Goal: Check status: Check status

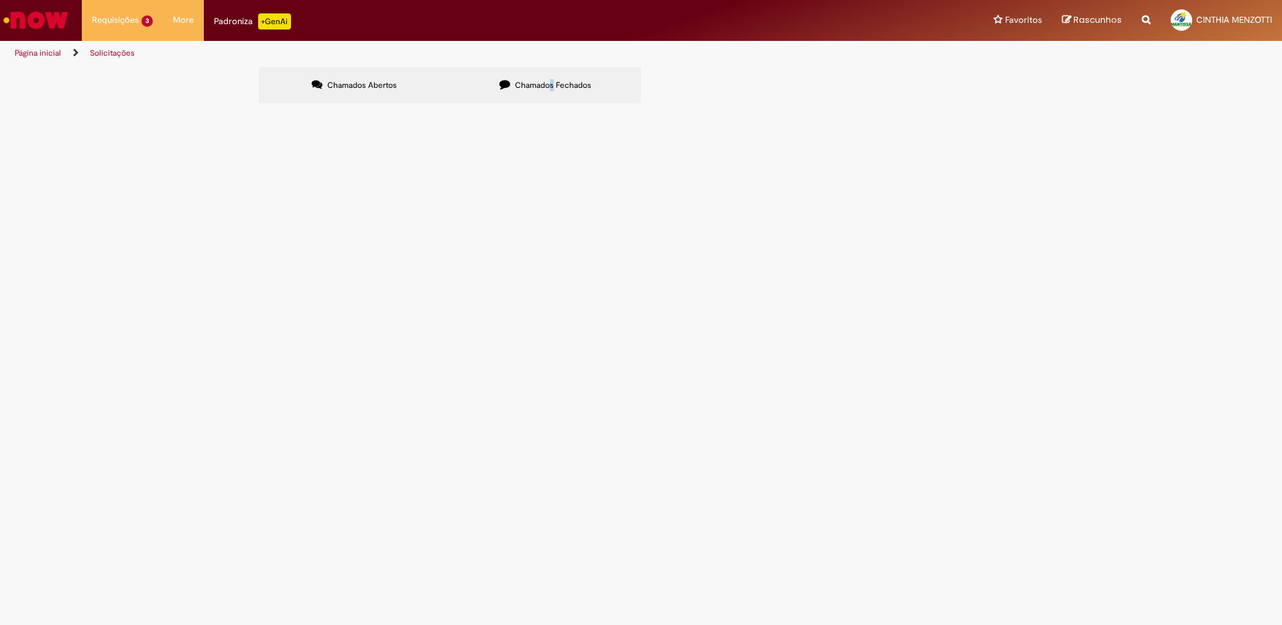
click at [552, 96] on label "Chamados Fechados" at bounding box center [545, 85] width 191 height 36
drag, startPoint x: 552, startPoint y: 96, endPoint x: 544, endPoint y: 90, distance: 9.7
click at [544, 90] on label "Chamados Fechados" at bounding box center [545, 85] width 191 height 36
click at [403, 82] on label "Chamados Abertos" at bounding box center [354, 85] width 191 height 36
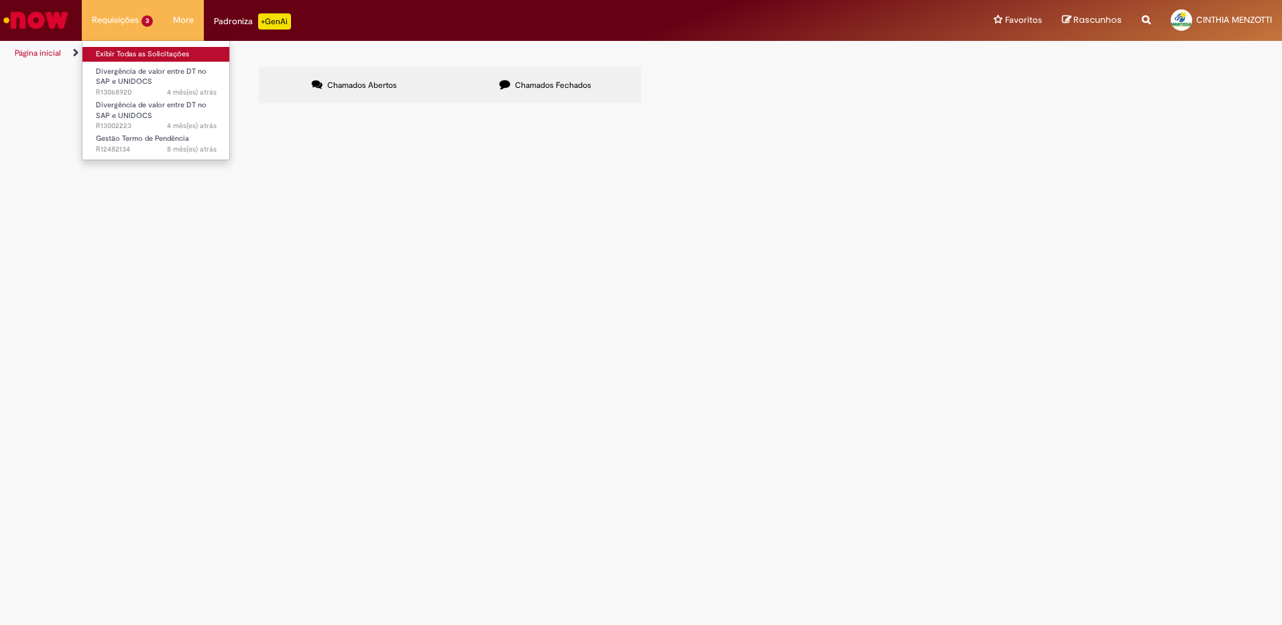
click at [123, 54] on link "Exibir Todas as Solicitações" at bounding box center [155, 54] width 147 height 15
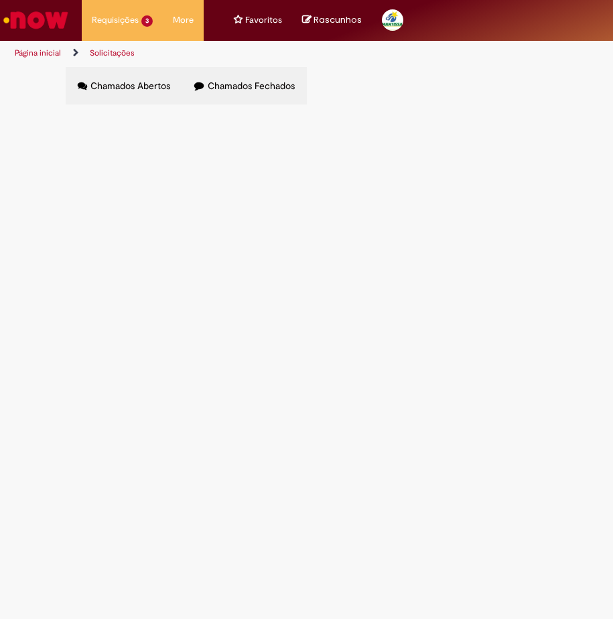
click at [601, 432] on main "Solicitações Chamados Abertos Chamados Fechados Itens solicitados Exportar como…" at bounding box center [306, 342] width 613 height 553
